Goal: Task Accomplishment & Management: Complete application form

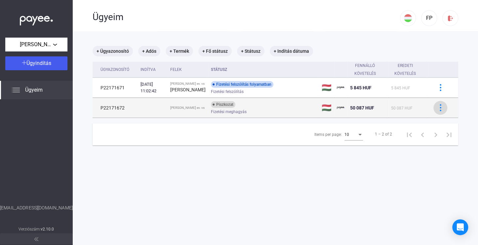
click at [437, 111] on img at bounding box center [440, 107] width 7 height 7
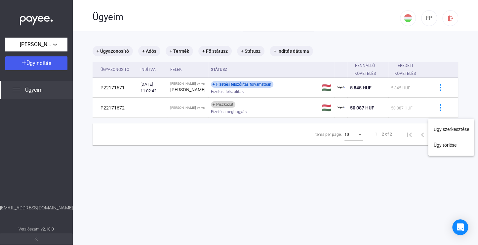
click at [230, 114] on div at bounding box center [239, 122] width 478 height 245
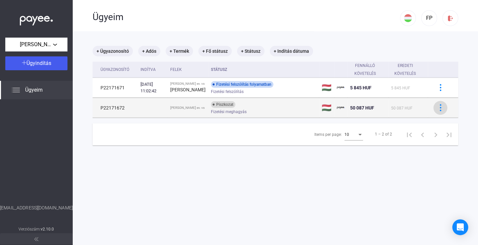
click at [437, 111] on img at bounding box center [440, 107] width 7 height 7
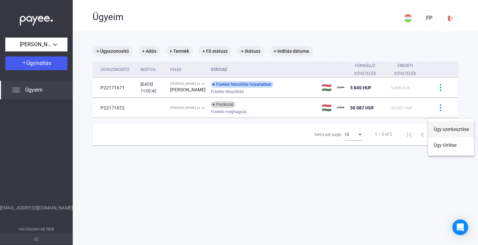
click at [448, 129] on button "Ügy szerkesztése" at bounding box center [451, 130] width 46 height 16
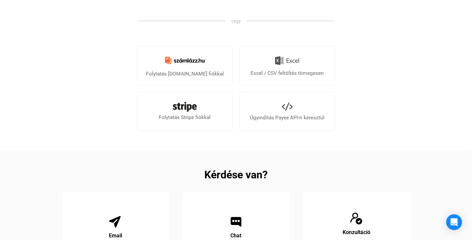
scroll to position [264, 0]
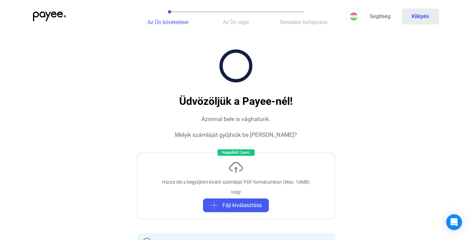
click at [47, 14] on img at bounding box center [49, 17] width 33 height 10
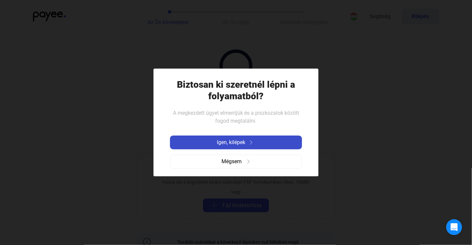
click at [245, 138] on button "Igen, kilépek" at bounding box center [236, 143] width 132 height 14
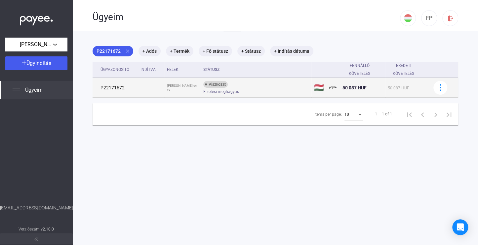
click at [231, 91] on span "Fizetési meghagyás" at bounding box center [221, 92] width 36 height 8
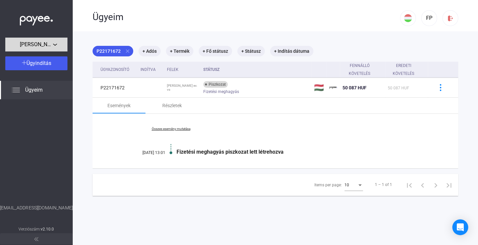
click at [50, 47] on span "[PERSON_NAME] ev." at bounding box center [36, 45] width 33 height 8
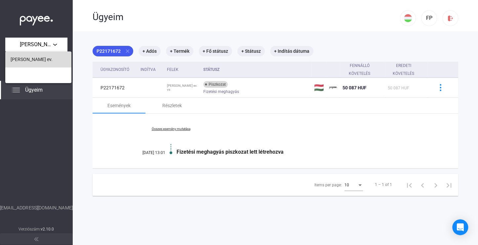
click at [37, 58] on span "[PERSON_NAME] ev." at bounding box center [32, 59] width 42 height 8
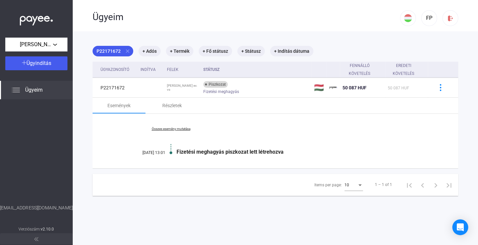
click at [29, 91] on span "Ügyeim" at bounding box center [34, 90] width 18 height 8
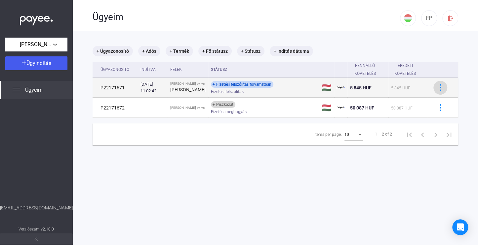
click at [437, 90] on img at bounding box center [440, 87] width 7 height 7
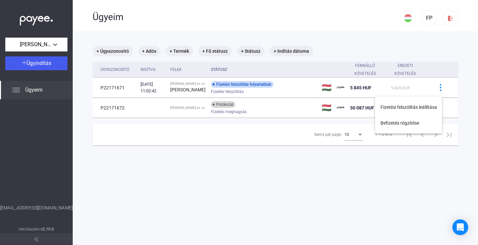
click at [317, 94] on div at bounding box center [239, 122] width 478 height 245
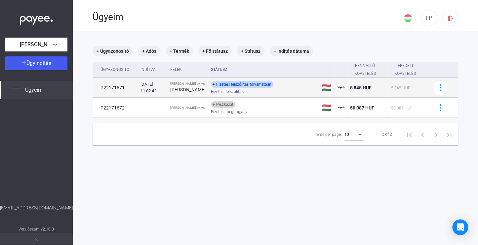
click at [319, 89] on td "🇭🇺" at bounding box center [326, 88] width 15 height 20
